Goal: Task Accomplishment & Management: Manage account settings

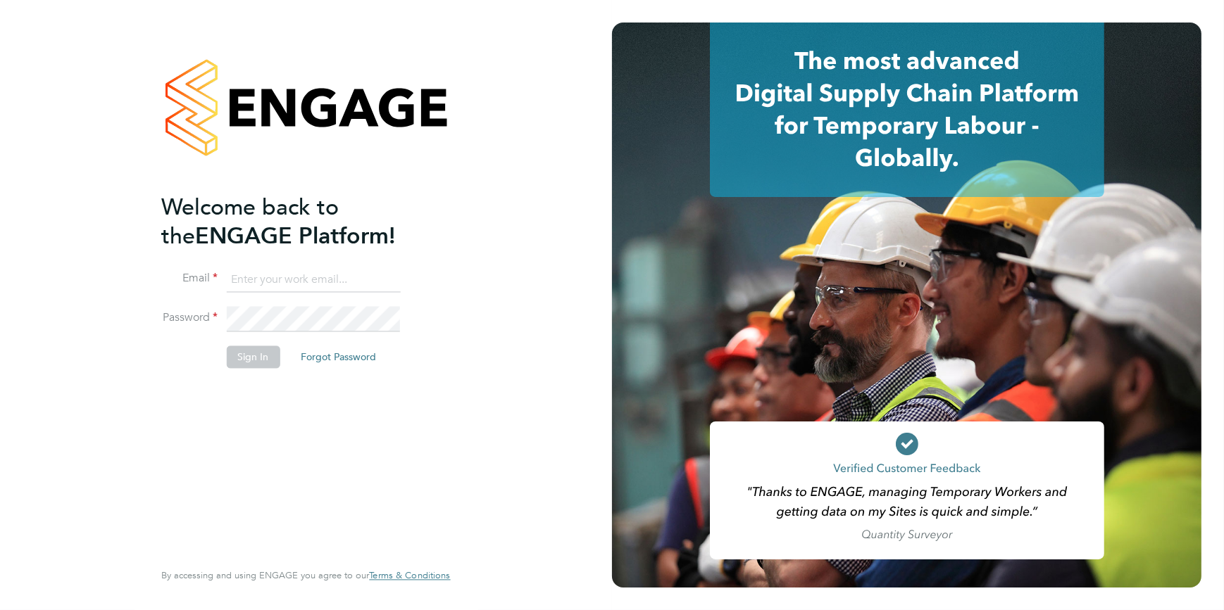
type input "codonovan@skilledcareers.co.uk"
click at [245, 359] on button "Sign In" at bounding box center [253, 357] width 54 height 23
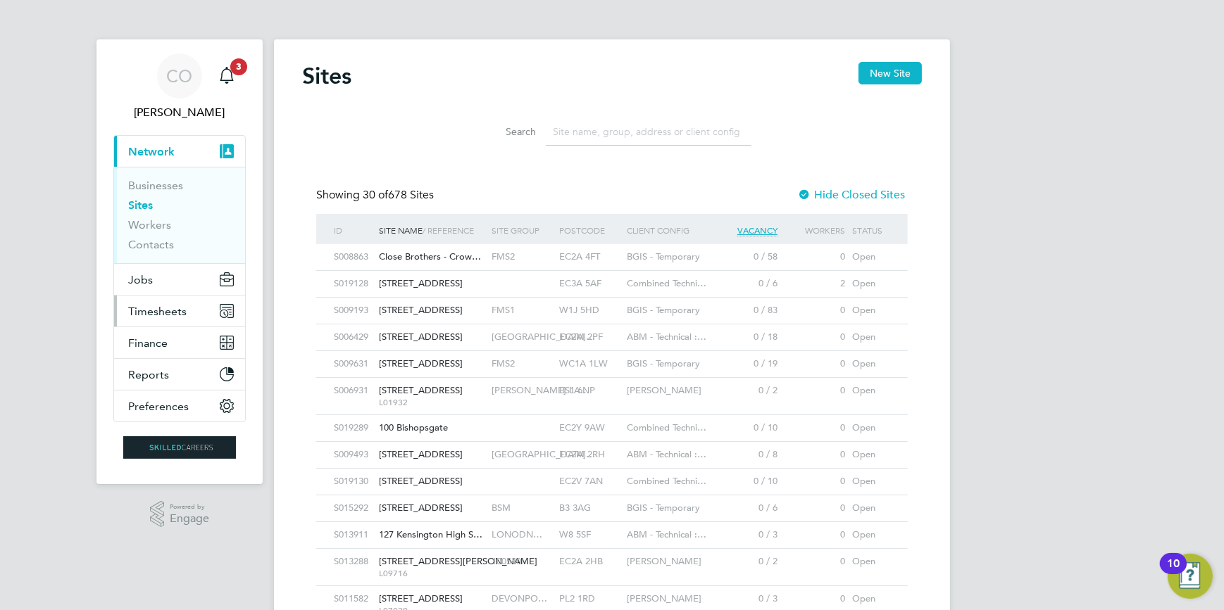
click at [161, 316] on span "Timesheets" at bounding box center [157, 311] width 58 height 13
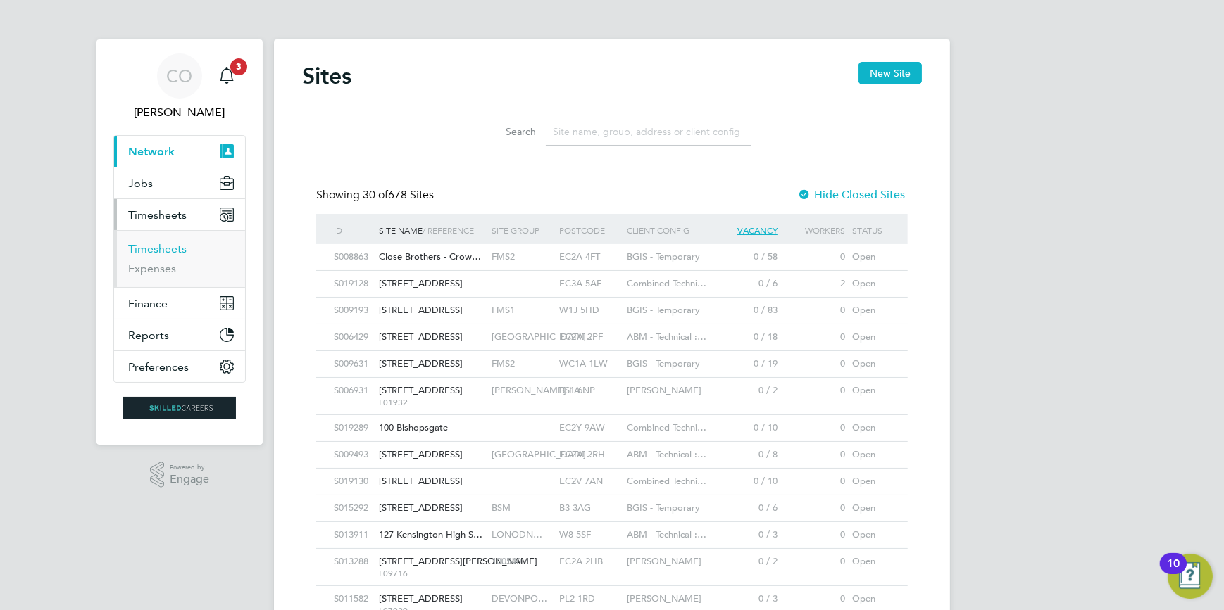
click at [161, 250] on link "Timesheets" at bounding box center [157, 248] width 58 height 13
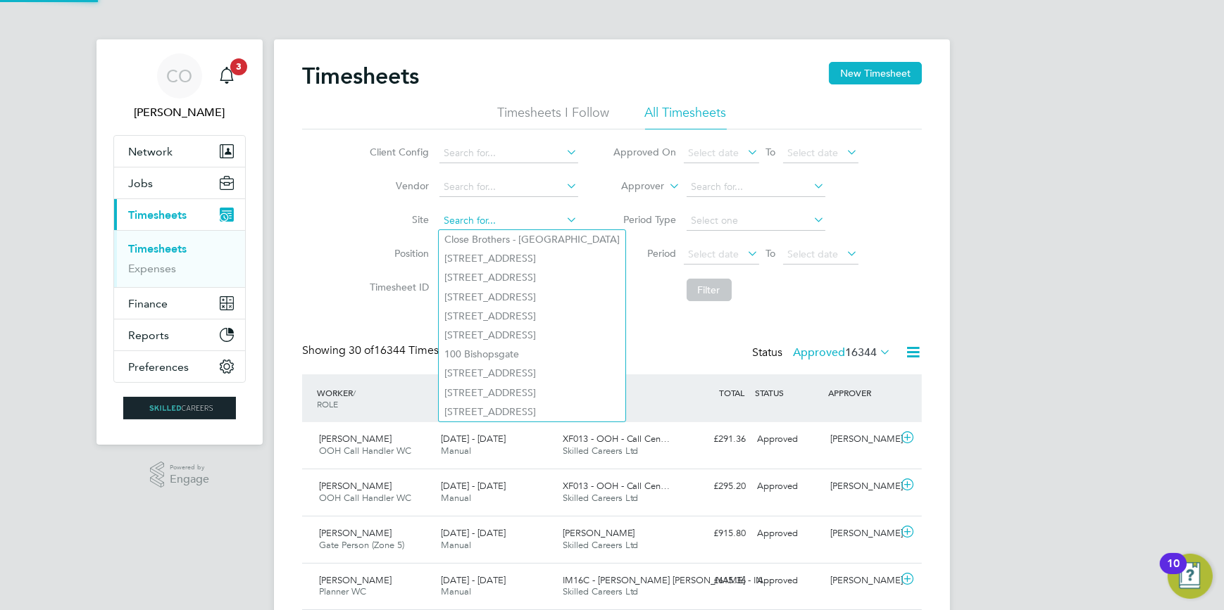
click at [480, 215] on input at bounding box center [508, 221] width 139 height 20
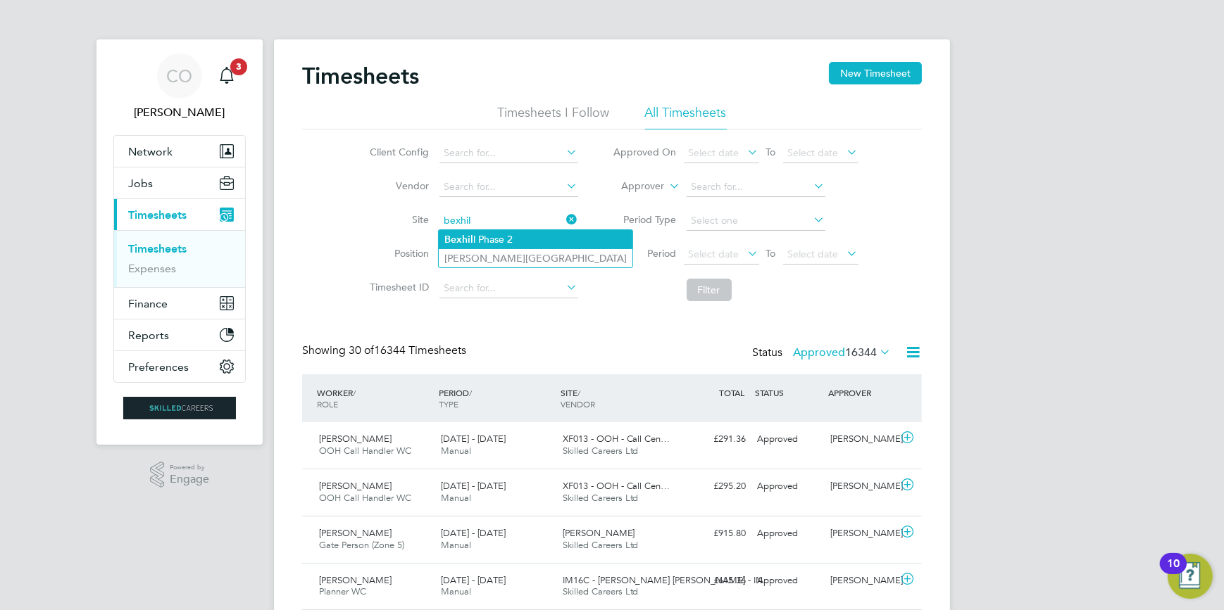
click at [486, 239] on li "Bexhil l Phase 2" at bounding box center [536, 239] width 194 height 19
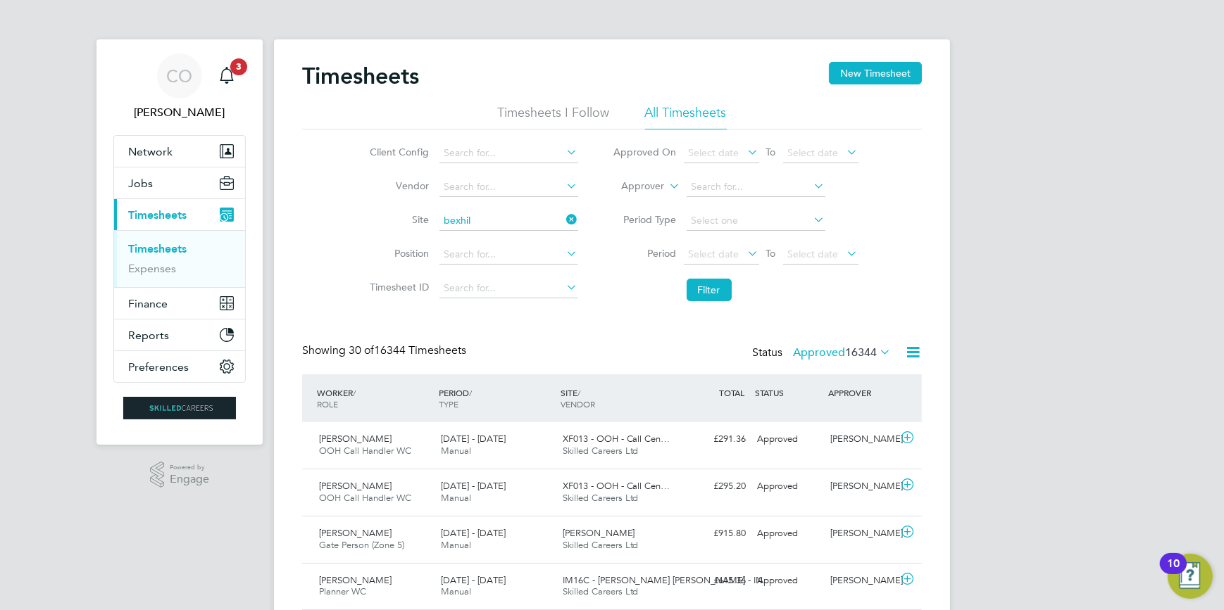
type input "Bexhill Phase 2"
click at [726, 290] on button "Filter" at bounding box center [709, 290] width 45 height 23
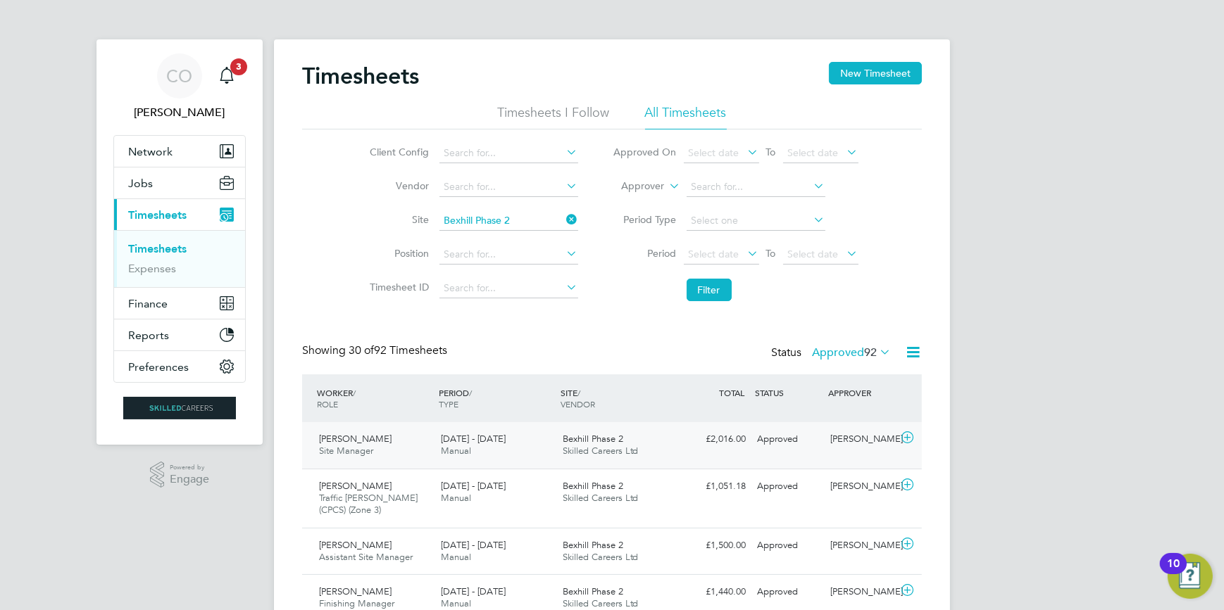
click at [908, 432] on icon at bounding box center [907, 437] width 18 height 11
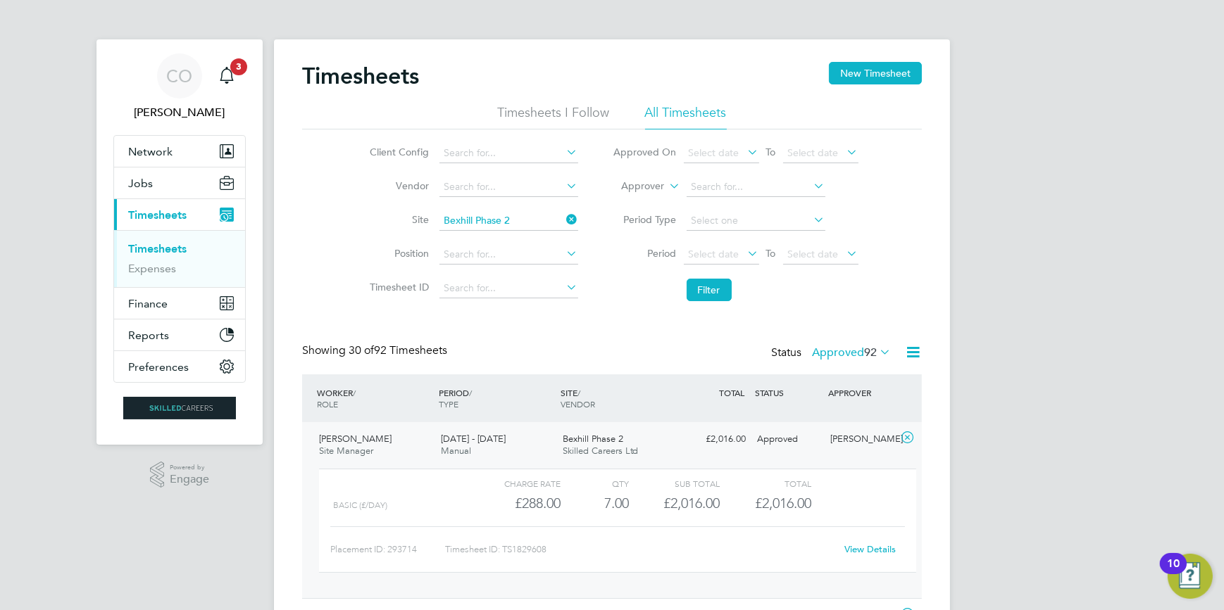
click at [889, 554] on link "View Details" at bounding box center [870, 550] width 51 height 12
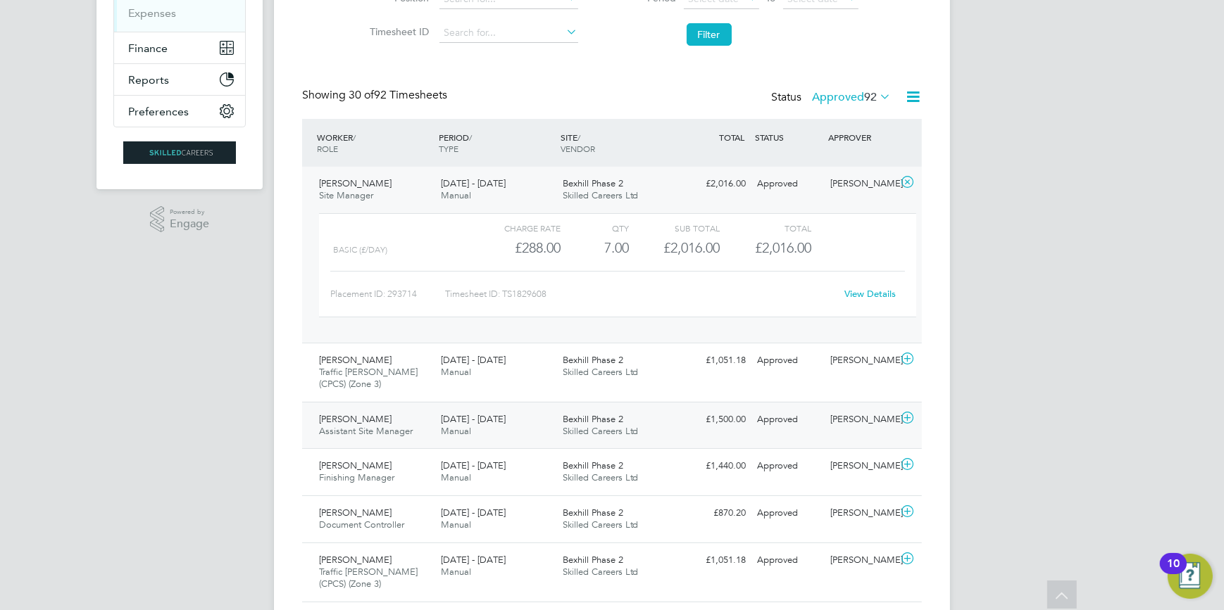
click at [908, 413] on icon at bounding box center [907, 418] width 18 height 11
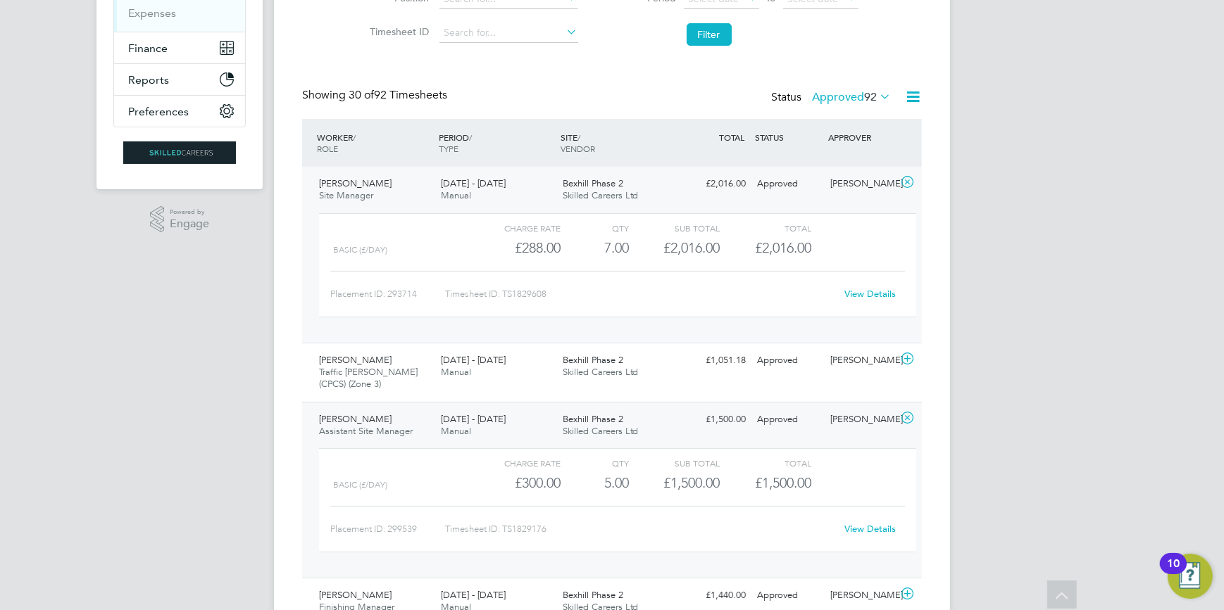
click at [878, 529] on link "View Details" at bounding box center [870, 529] width 51 height 12
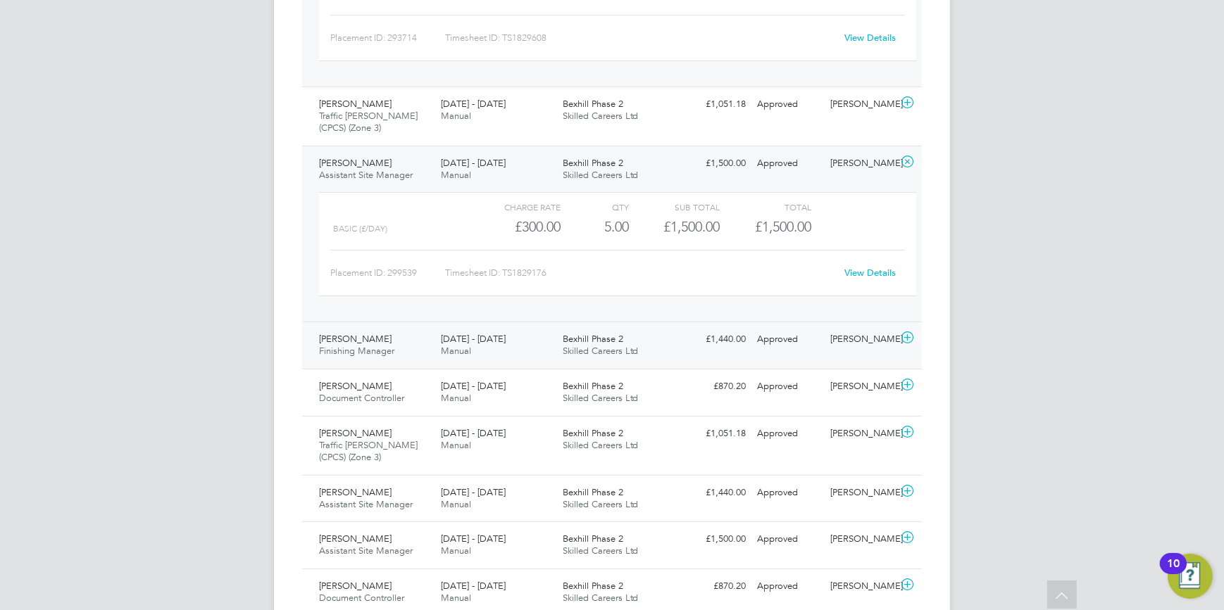
click at [910, 334] on icon at bounding box center [907, 337] width 18 height 11
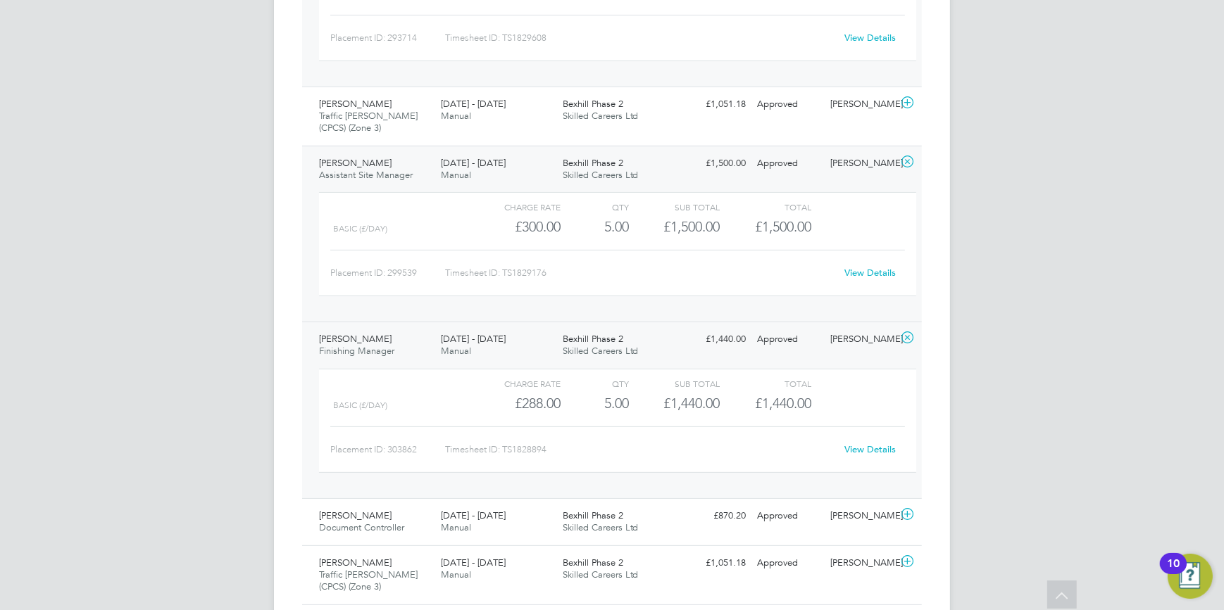
click at [873, 449] on link "View Details" at bounding box center [870, 450] width 51 height 12
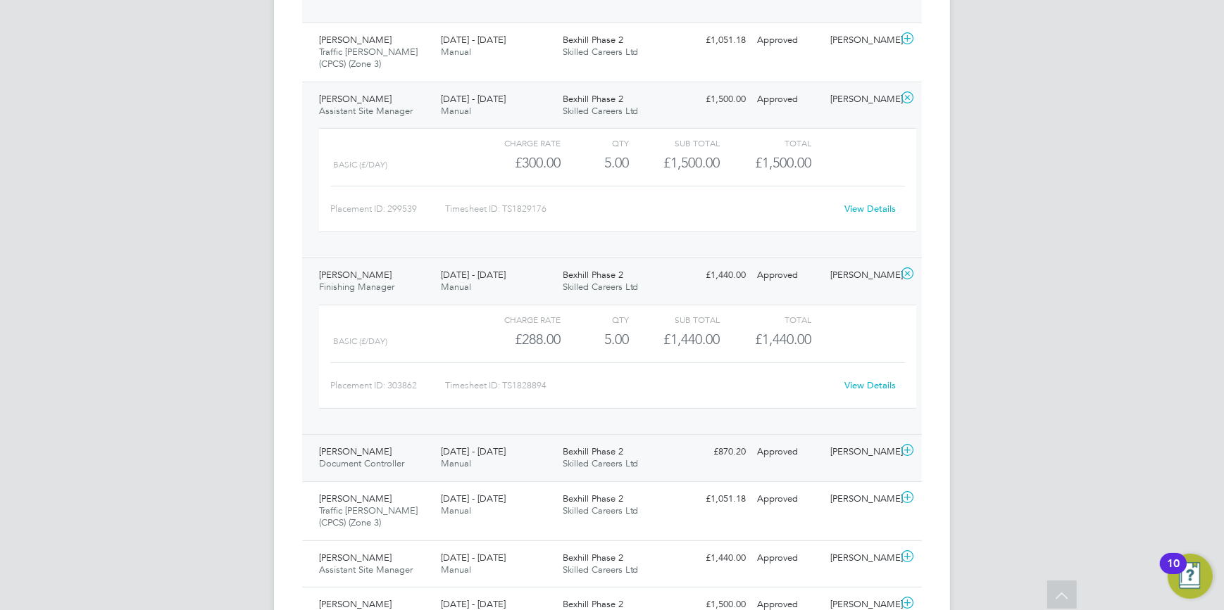
click at [908, 448] on icon at bounding box center [907, 450] width 18 height 11
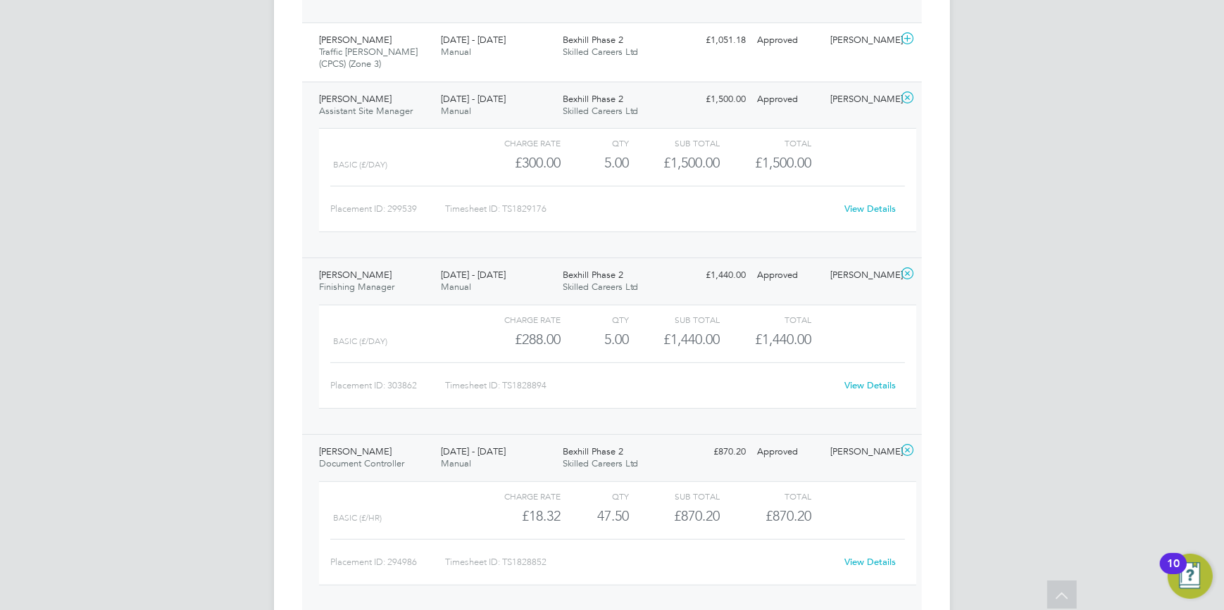
click at [878, 563] on link "View Details" at bounding box center [870, 562] width 51 height 12
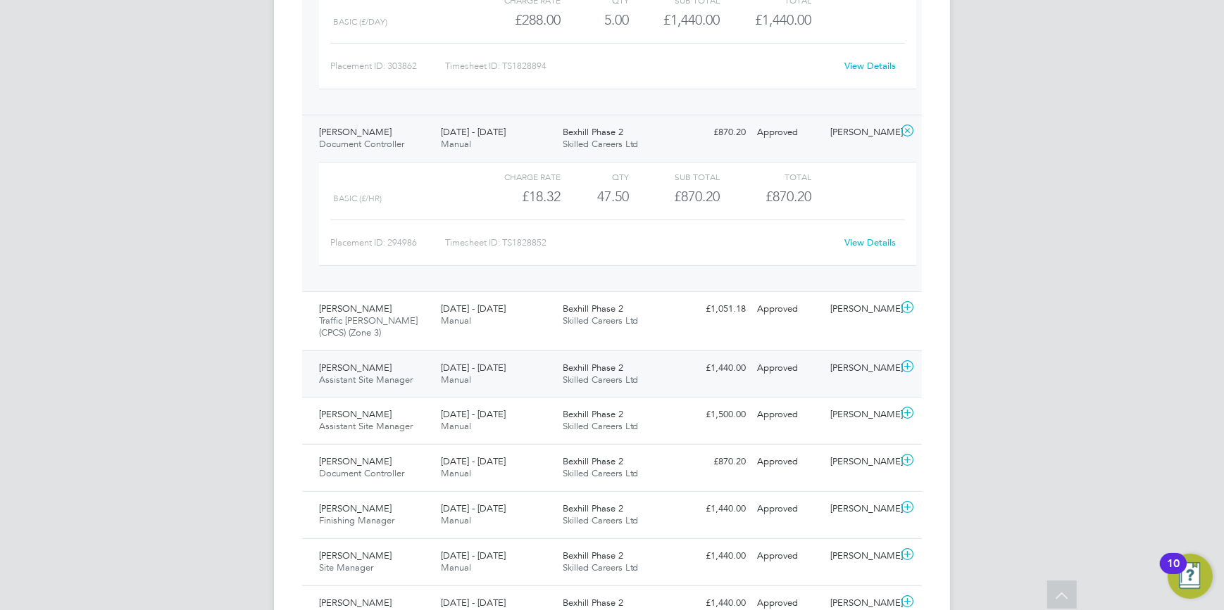
click at [908, 363] on icon at bounding box center [907, 366] width 18 height 11
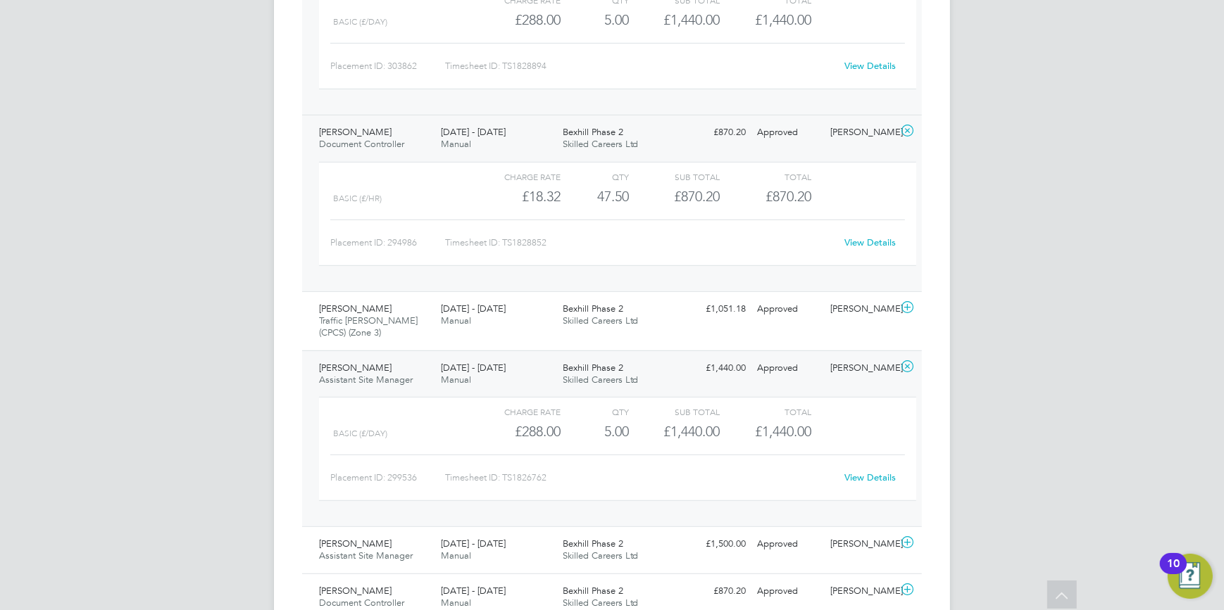
click at [868, 472] on link "View Details" at bounding box center [870, 478] width 51 height 12
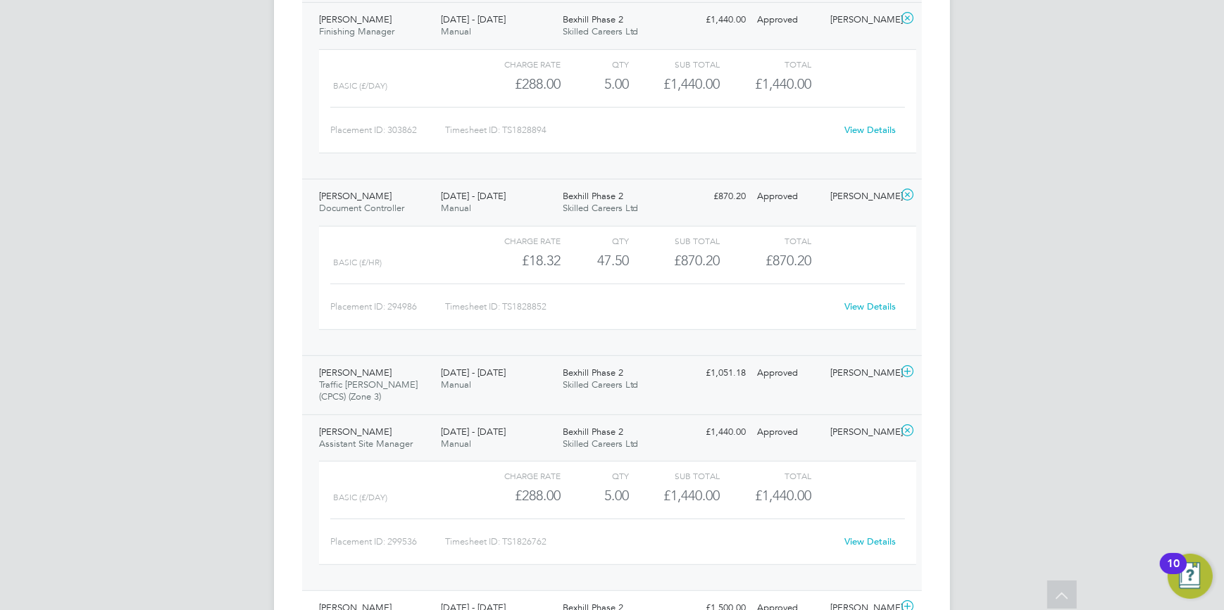
scroll to position [896, 0]
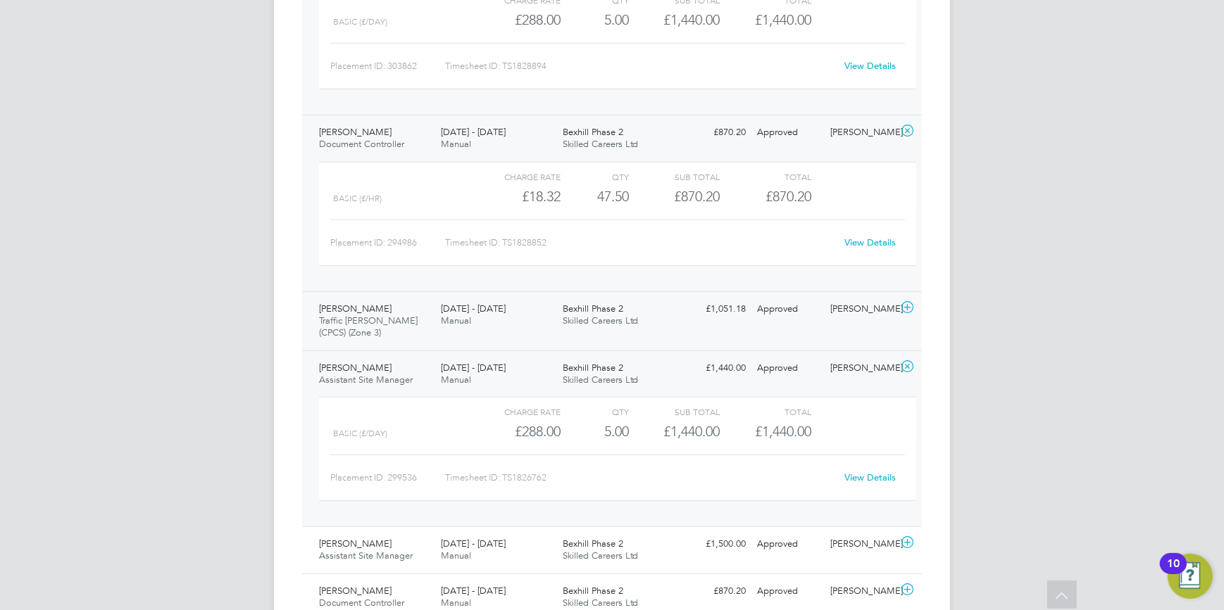
click at [908, 307] on icon at bounding box center [907, 307] width 18 height 11
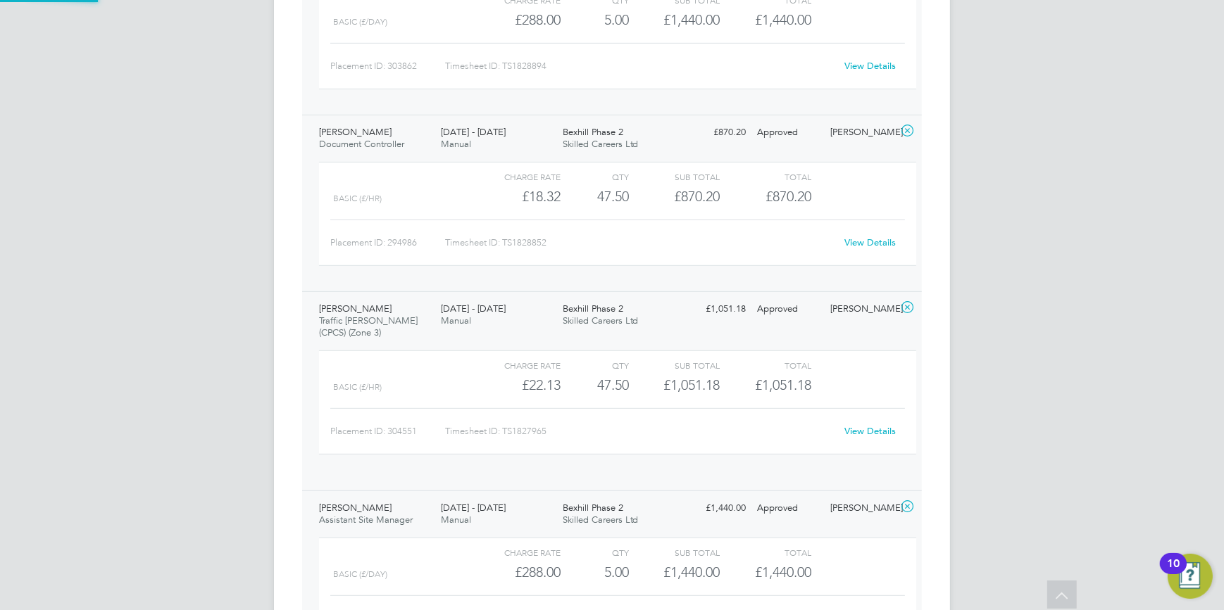
scroll to position [24, 137]
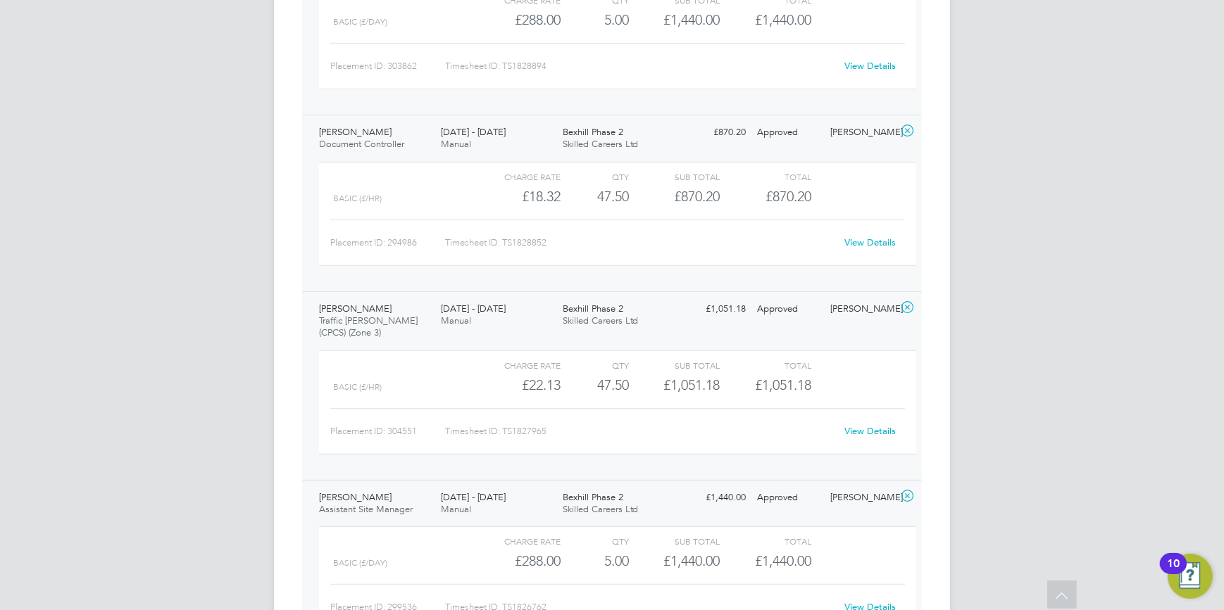
click at [866, 425] on link "View Details" at bounding box center [870, 431] width 51 height 12
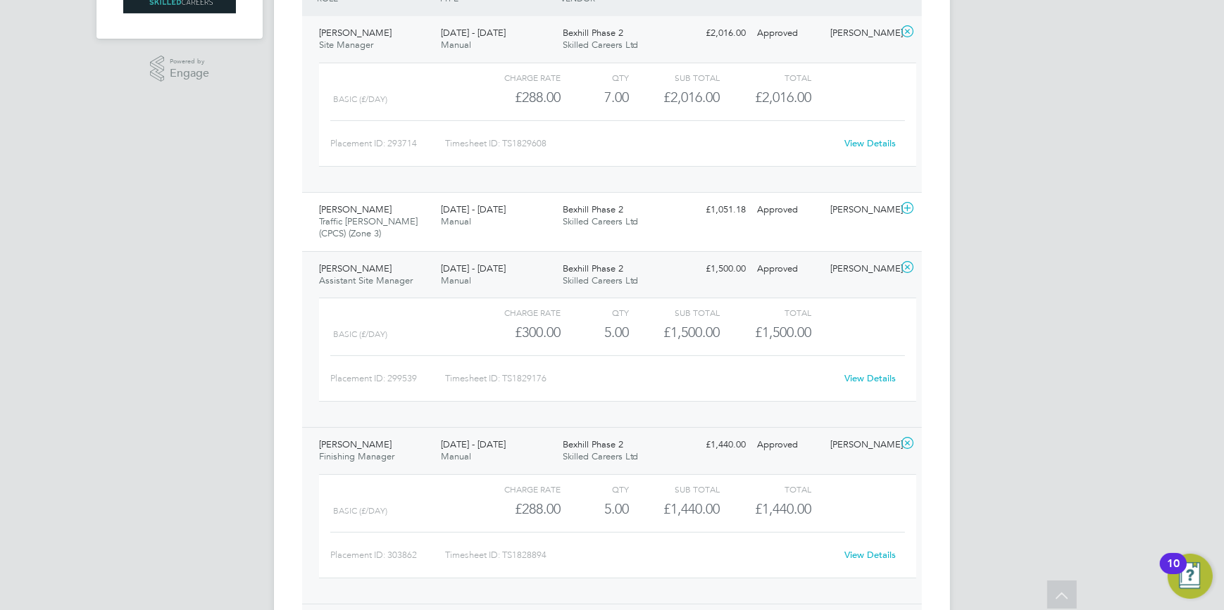
scroll to position [384, 0]
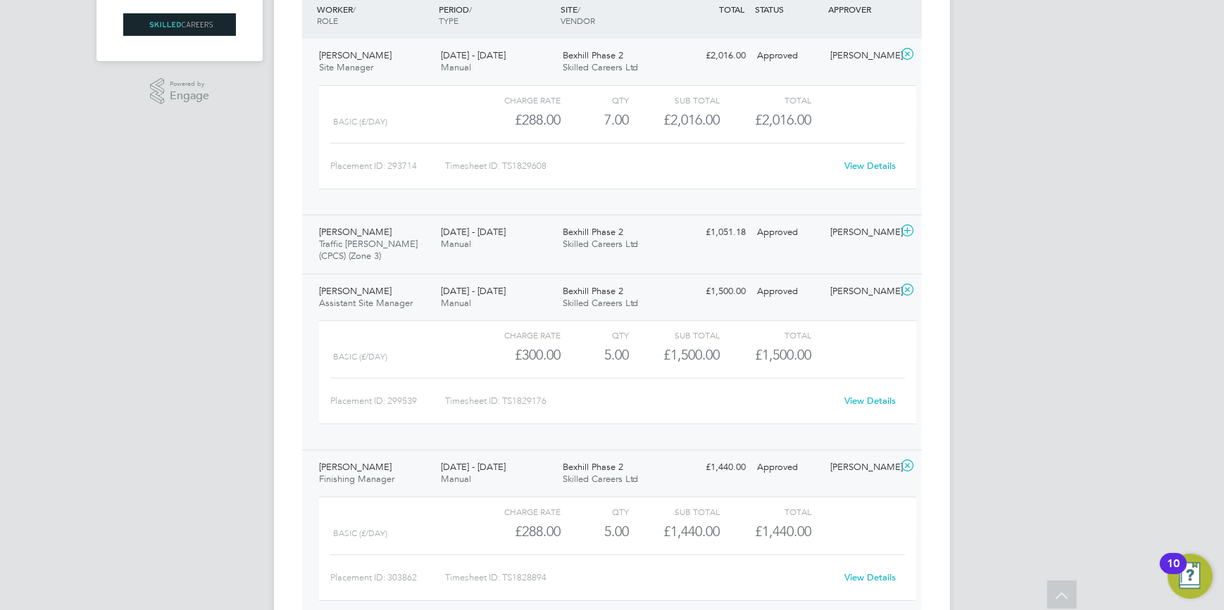
click at [901, 232] on icon at bounding box center [907, 230] width 18 height 11
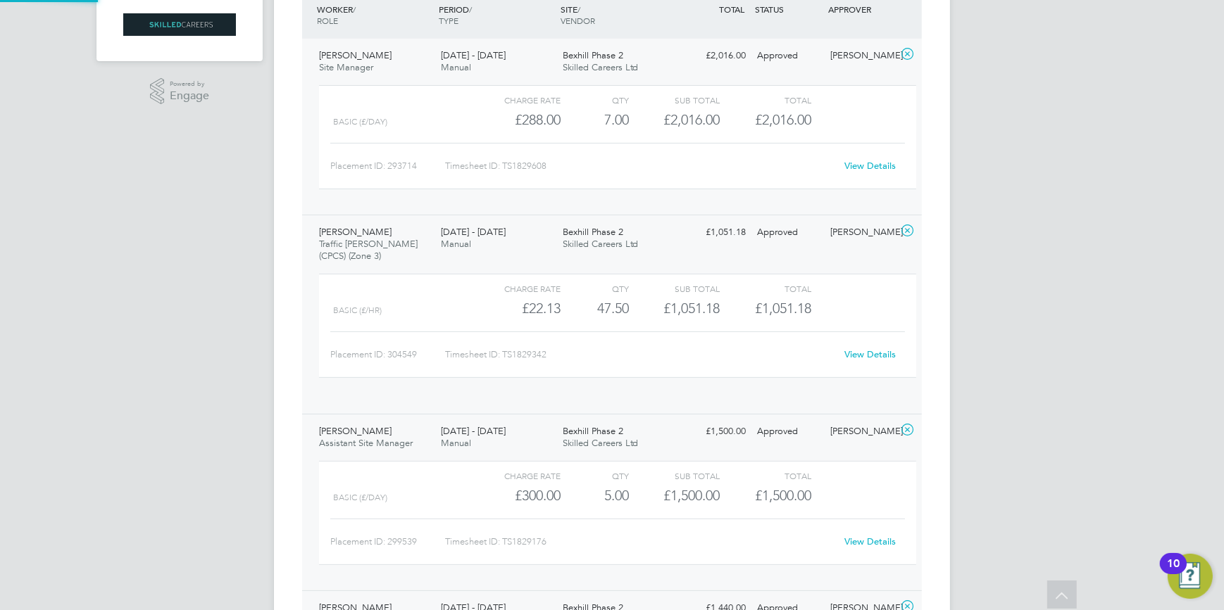
scroll to position [24, 137]
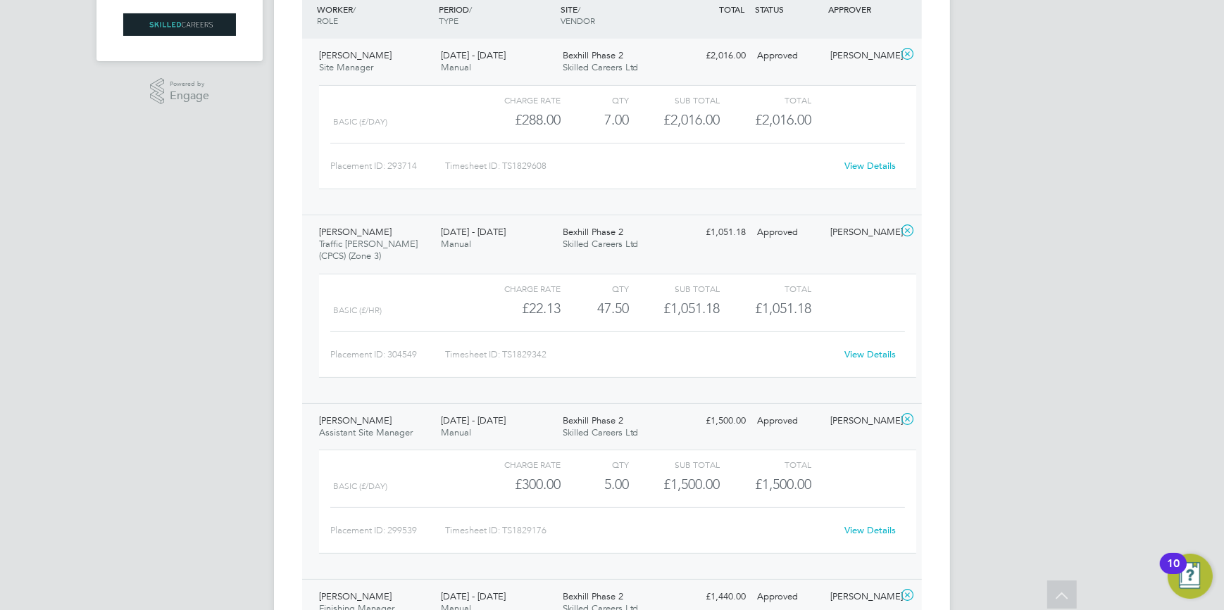
click at [868, 349] on link "View Details" at bounding box center [870, 355] width 51 height 12
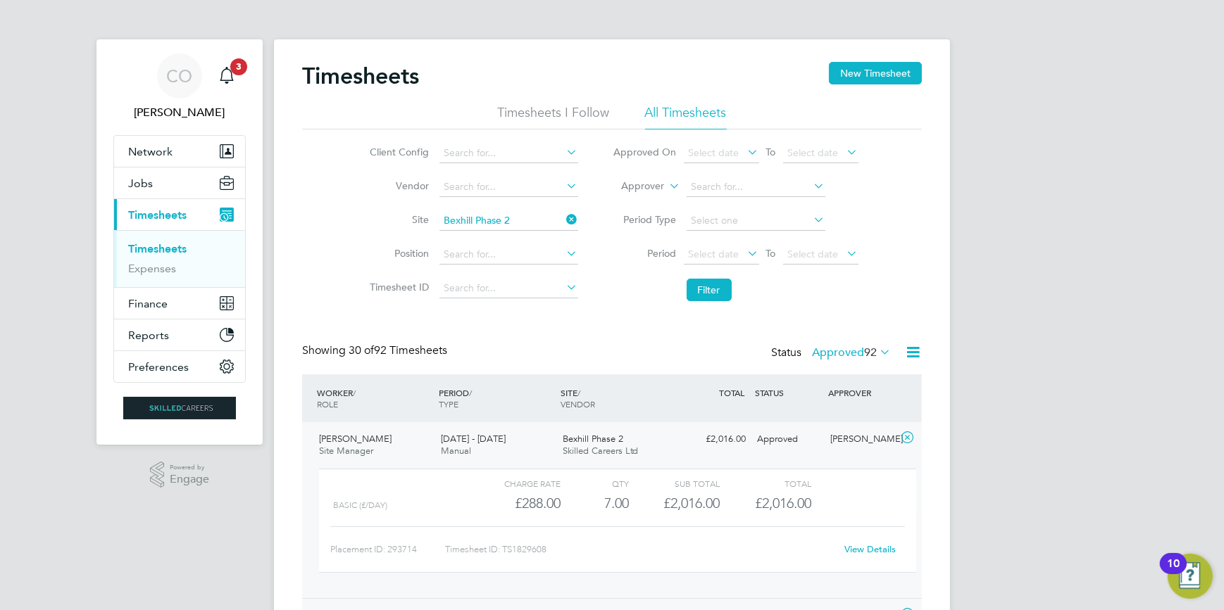
click at [564, 217] on icon at bounding box center [564, 220] width 0 height 20
click at [537, 221] on input at bounding box center [508, 221] width 139 height 20
type input "s"
type input "Summerhill Gardens, Polegate"
click at [689, 284] on button "Filter" at bounding box center [709, 290] width 45 height 23
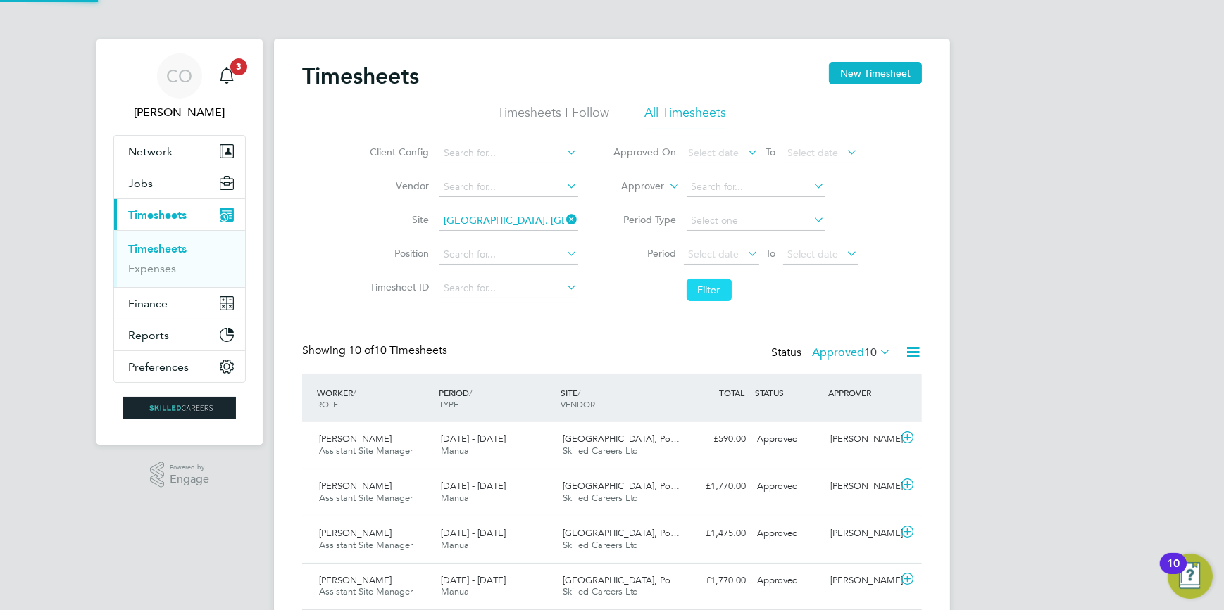
scroll to position [35, 122]
click at [908, 437] on icon at bounding box center [907, 437] width 18 height 11
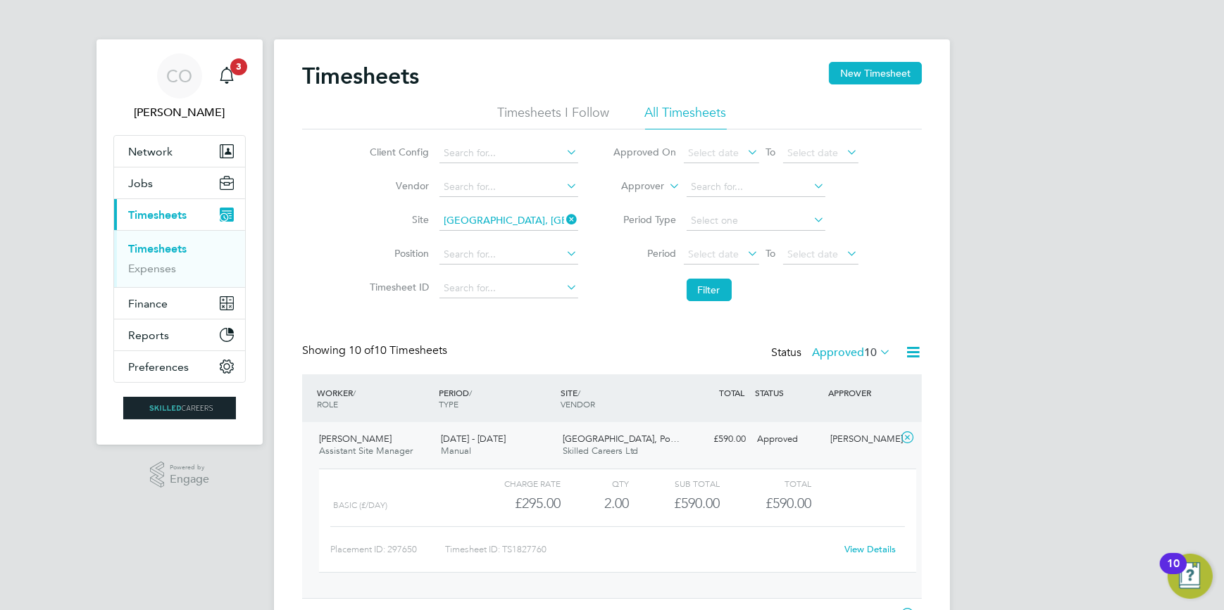
click at [866, 553] on link "View Details" at bounding box center [870, 550] width 51 height 12
click at [564, 218] on icon at bounding box center [564, 220] width 0 height 20
click at [544, 227] on input at bounding box center [508, 221] width 139 height 20
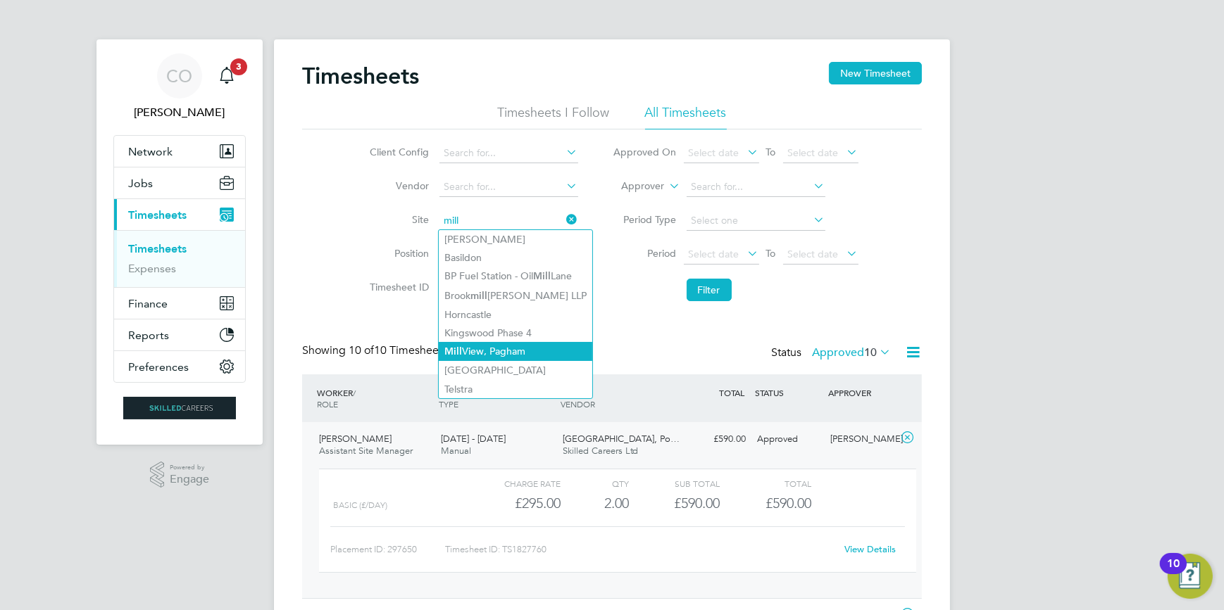
click at [520, 351] on li "Mill View, Pagham" at bounding box center [515, 351] width 153 height 19
type input "Mill View, Pagham"
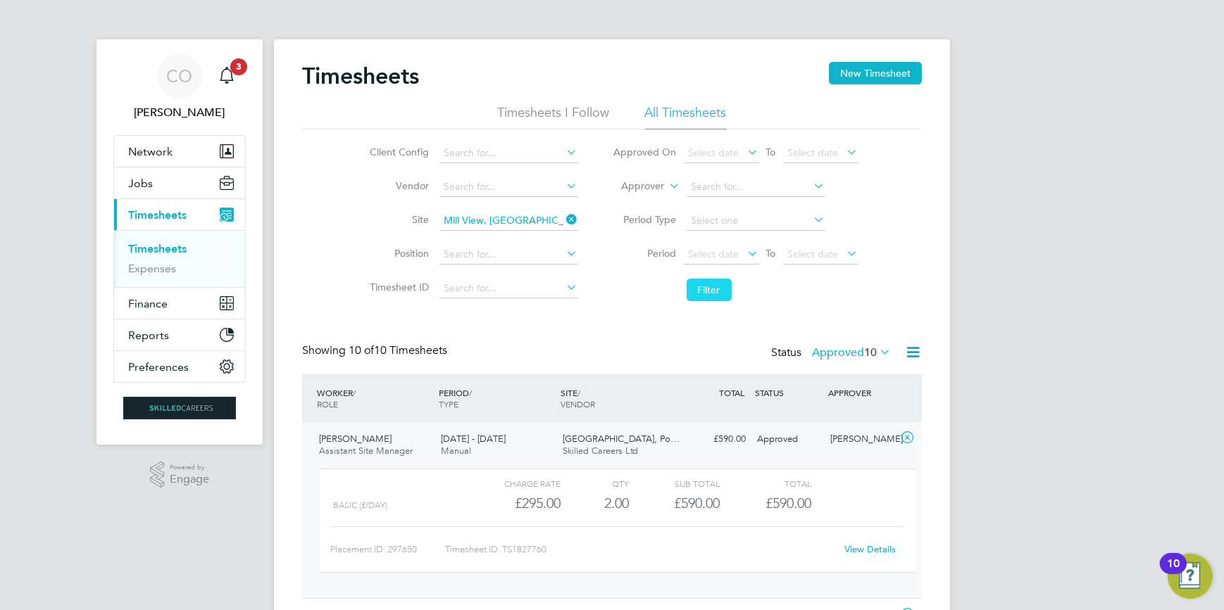
click at [710, 297] on button "Filter" at bounding box center [709, 290] width 45 height 23
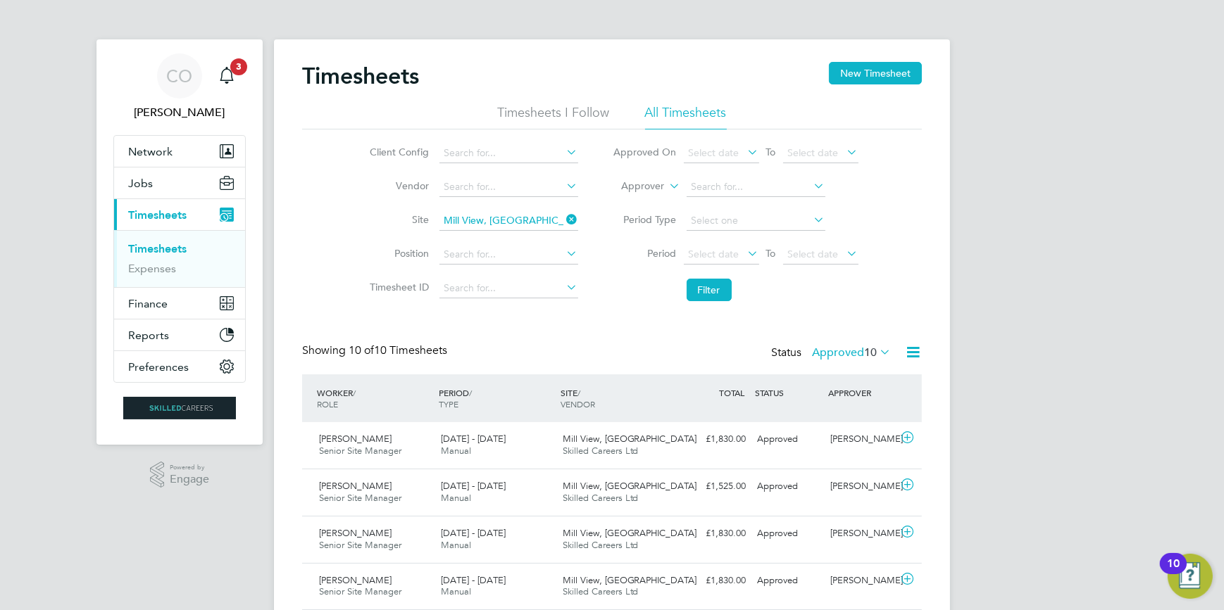
click at [877, 352] on icon at bounding box center [877, 352] width 0 height 20
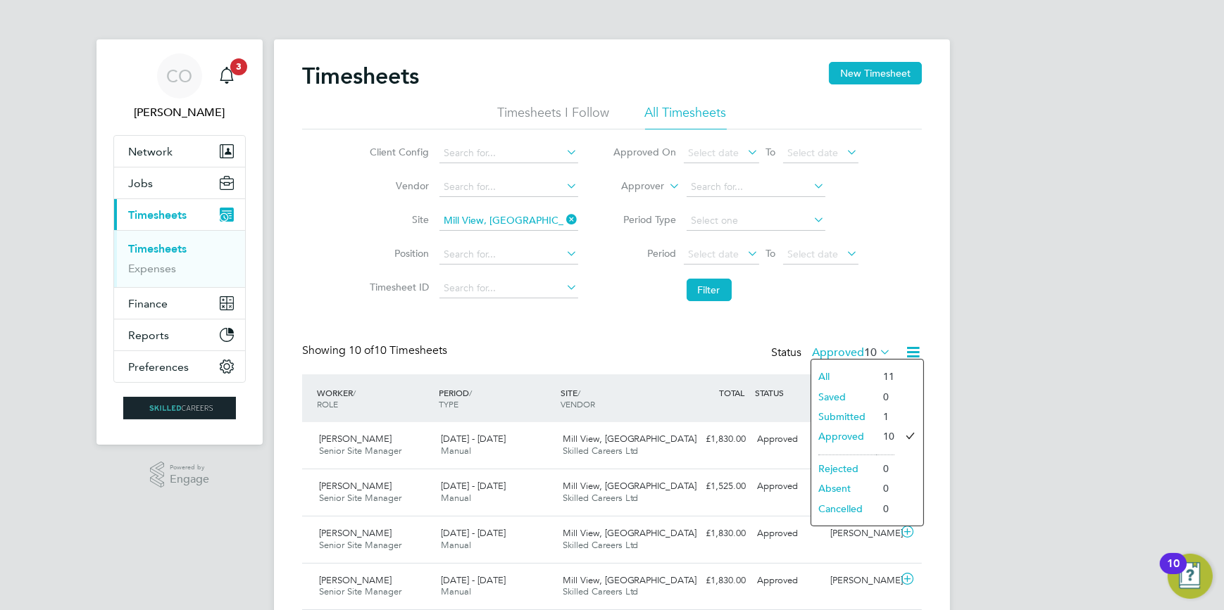
click at [868, 416] on li "Submitted" at bounding box center [843, 417] width 65 height 20
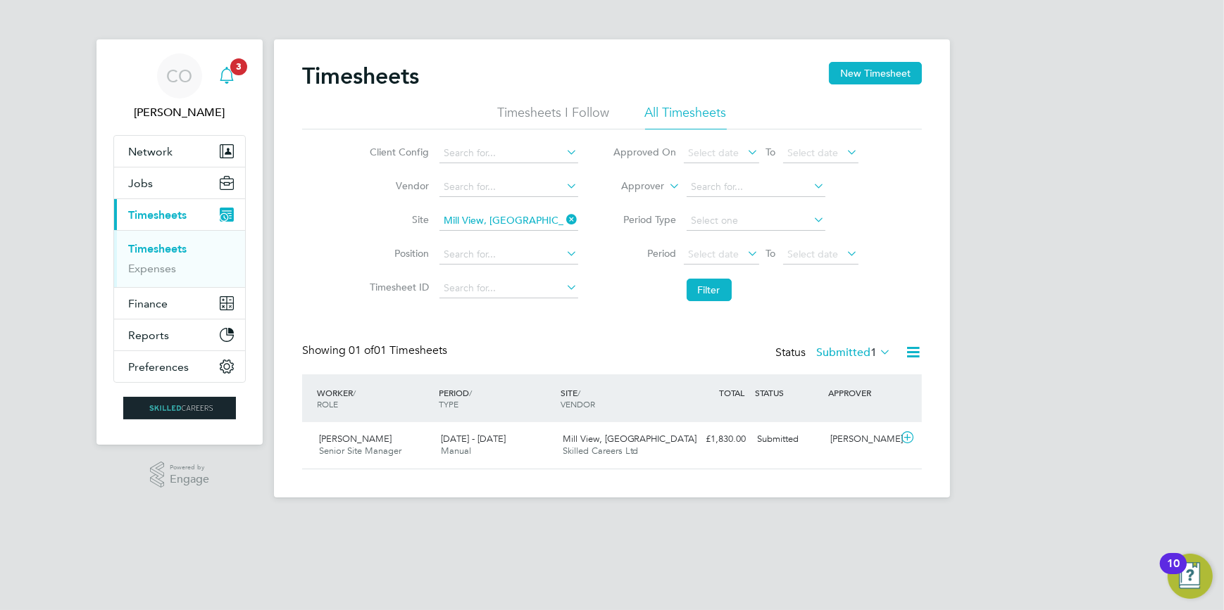
click at [245, 67] on span "3" at bounding box center [238, 66] width 17 height 17
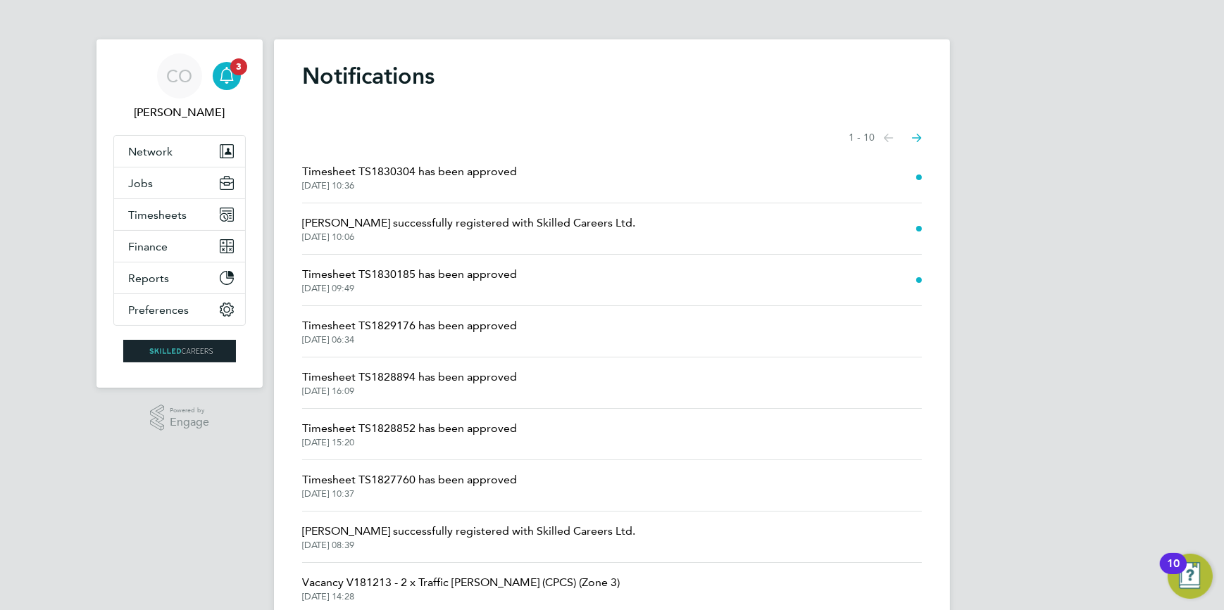
click at [916, 180] on span at bounding box center [919, 178] width 6 height 6
click at [489, 175] on span "Timesheet TS1830304 has been approved" at bounding box center [409, 171] width 215 height 17
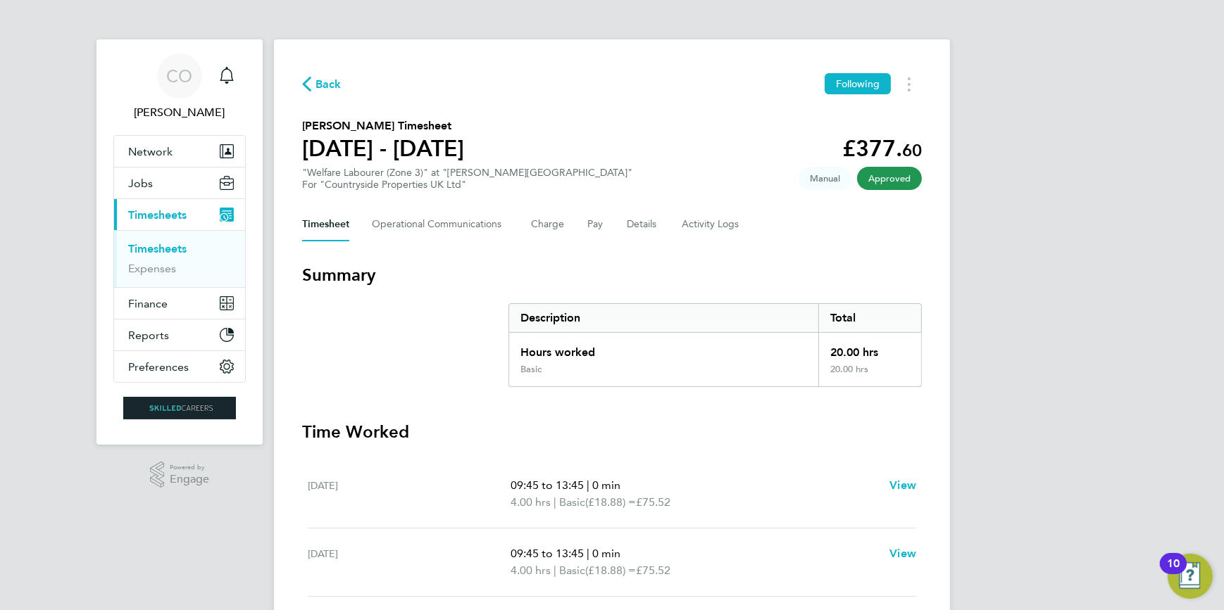
click at [299, 84] on div "Back Following Maria Casey's Timesheet 22 - 28 Sept 2025 £377. 60 "Welfare Labo…" at bounding box center [612, 522] width 676 height 967
click at [313, 77] on span "Back" at bounding box center [321, 83] width 39 height 13
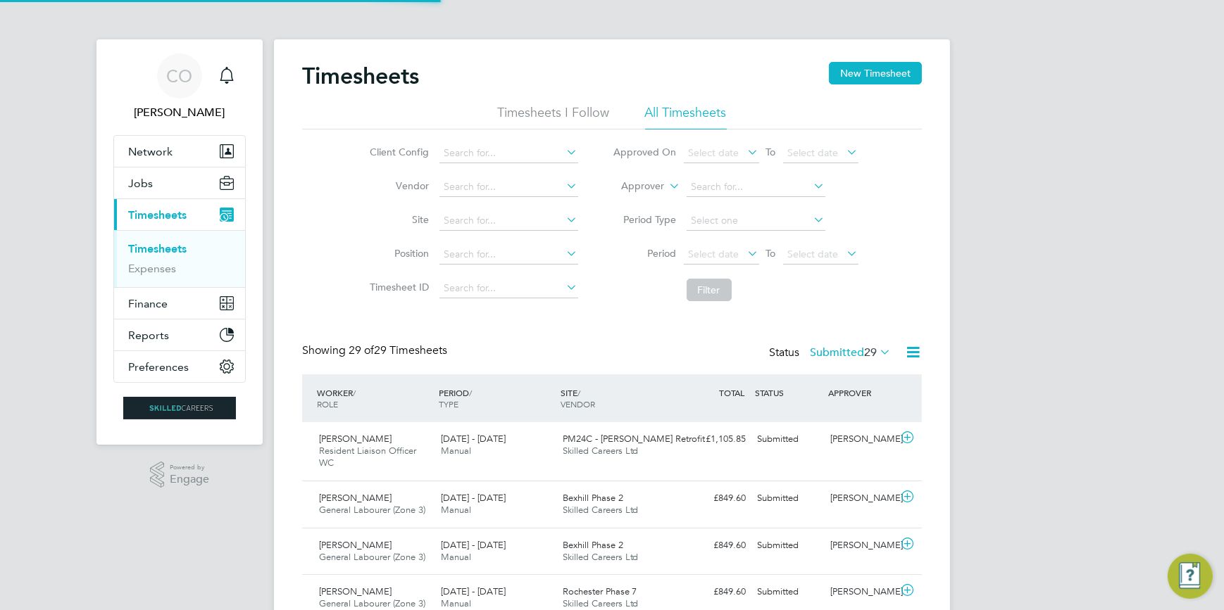
scroll to position [35, 122]
click at [504, 219] on input at bounding box center [508, 221] width 139 height 20
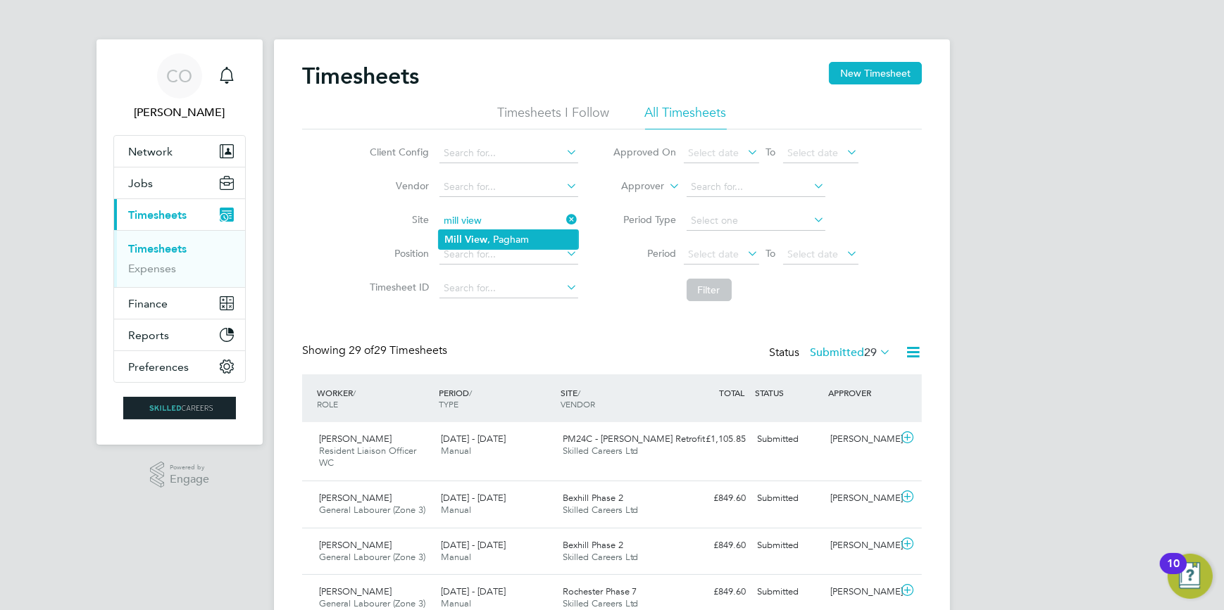
type input "Mill View, Pagham"
click at [709, 291] on button "Filter" at bounding box center [709, 290] width 45 height 23
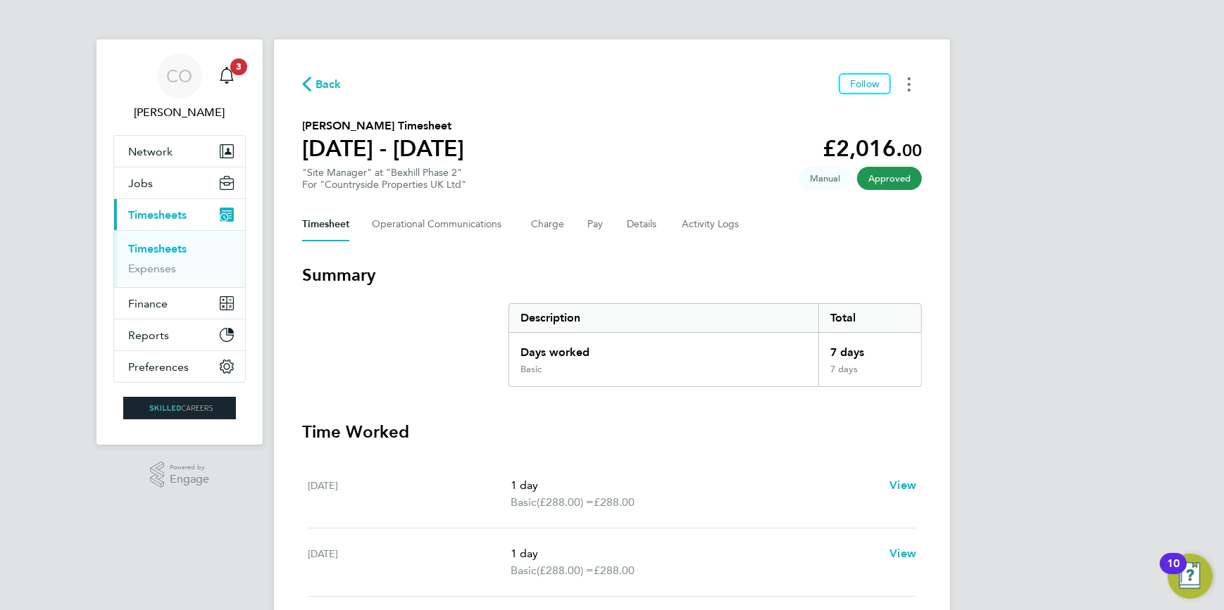
click at [910, 77] on icon "Timesheets Menu" at bounding box center [909, 84] width 3 height 14
click at [796, 123] on link "Download timesheet" at bounding box center [837, 115] width 169 height 28
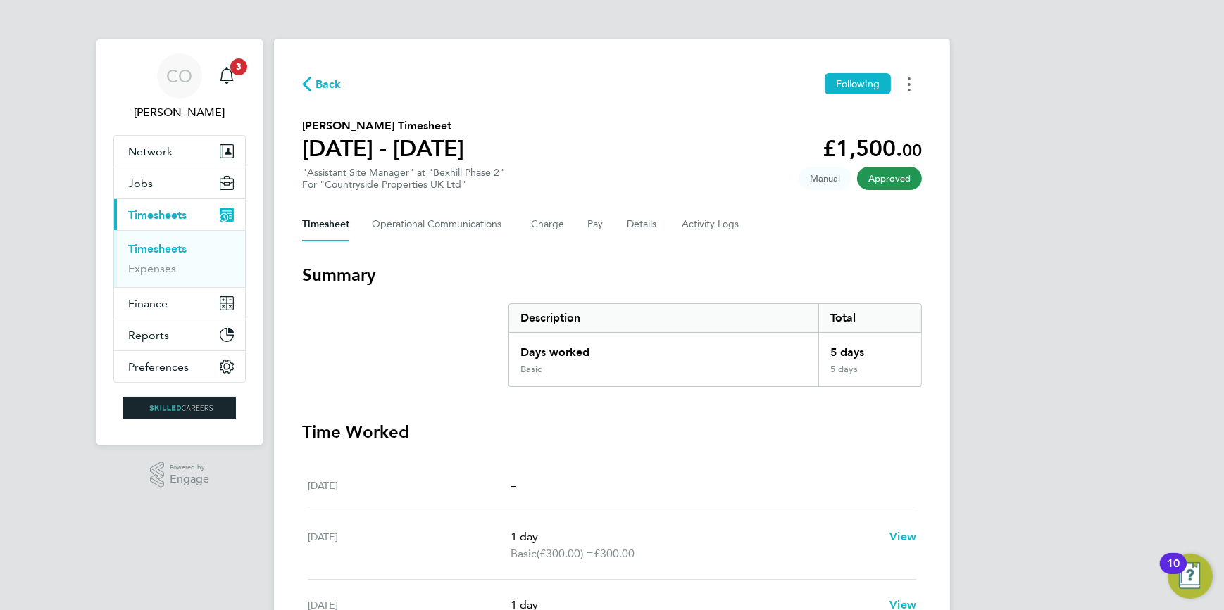
click at [907, 92] on button "Timesheets Menu" at bounding box center [908, 84] width 25 height 22
click at [847, 115] on link "Download timesheet" at bounding box center [837, 115] width 169 height 28
click at [915, 85] on button "Timesheets Menu" at bounding box center [908, 84] width 25 height 22
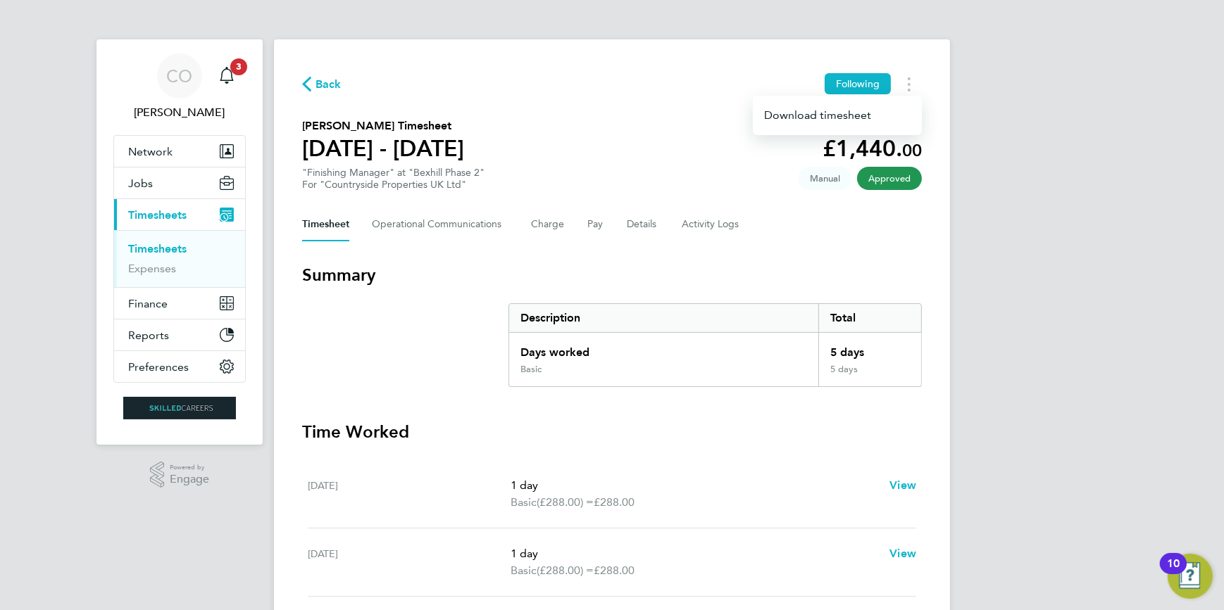
click at [859, 131] on div "Download timesheet" at bounding box center [837, 115] width 169 height 39
click at [858, 120] on link "Download timesheet" at bounding box center [837, 115] width 169 height 28
click at [902, 90] on button "Timesheets Menu" at bounding box center [908, 84] width 25 height 22
click at [873, 117] on link "Download timesheet" at bounding box center [837, 115] width 169 height 28
click at [913, 78] on button "Timesheets Menu" at bounding box center [908, 84] width 25 height 22
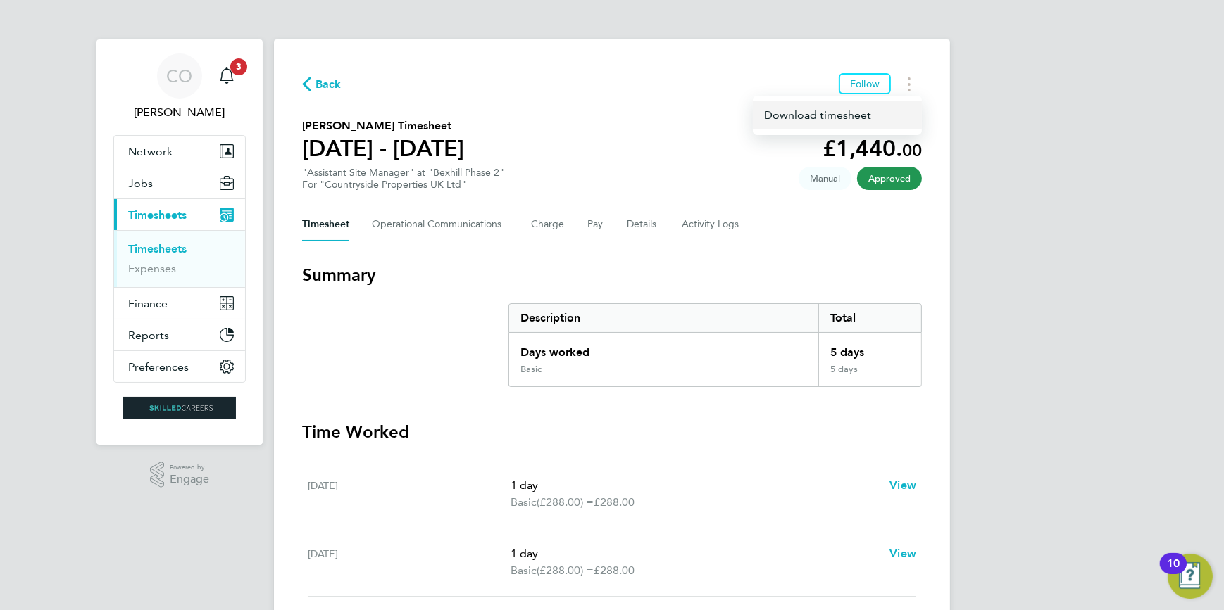
click at [871, 103] on link "Download timesheet" at bounding box center [837, 115] width 169 height 28
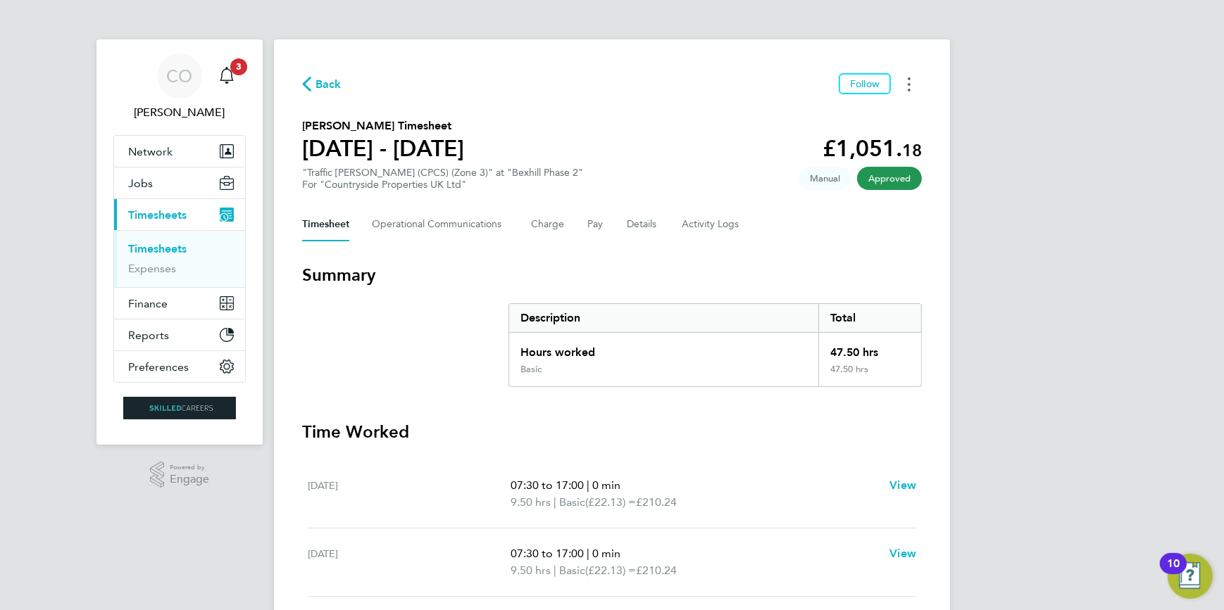
click at [905, 91] on button "Timesheets Menu" at bounding box center [908, 84] width 25 height 22
click at [888, 122] on link "Download timesheet" at bounding box center [837, 115] width 169 height 28
click at [908, 85] on icon "Timesheets Menu" at bounding box center [909, 84] width 3 height 14
click at [846, 108] on link "Download timesheet" at bounding box center [837, 115] width 169 height 28
click at [905, 86] on button "Timesheets Menu" at bounding box center [908, 84] width 25 height 22
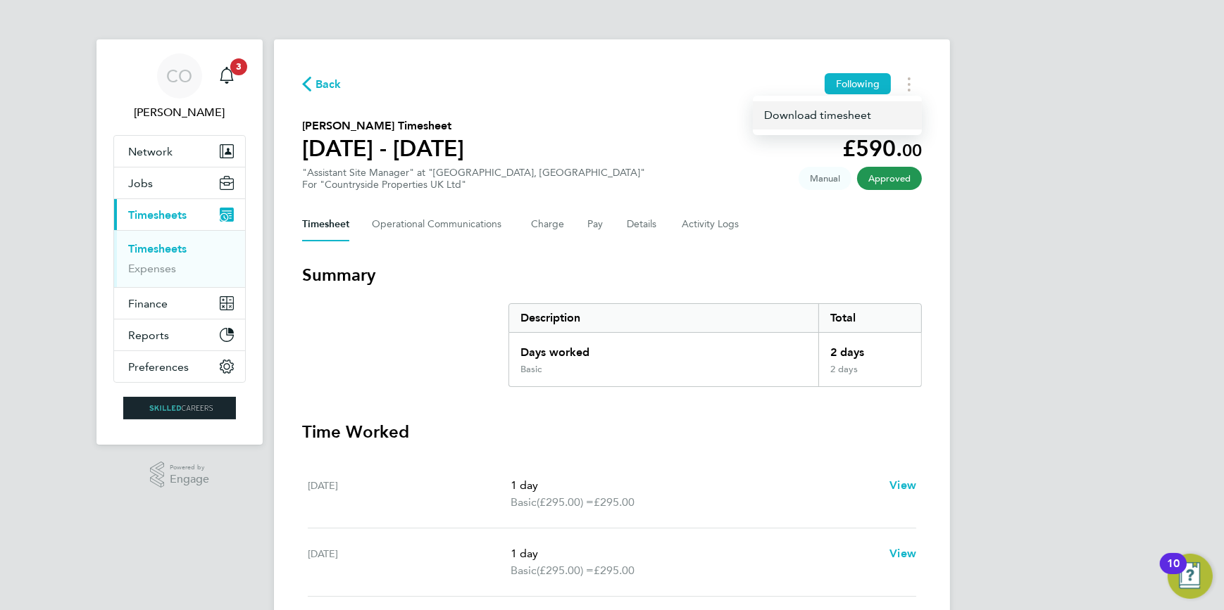
click at [817, 120] on link "Download timesheet" at bounding box center [837, 115] width 169 height 28
